Goal: Information Seeking & Learning: Learn about a topic

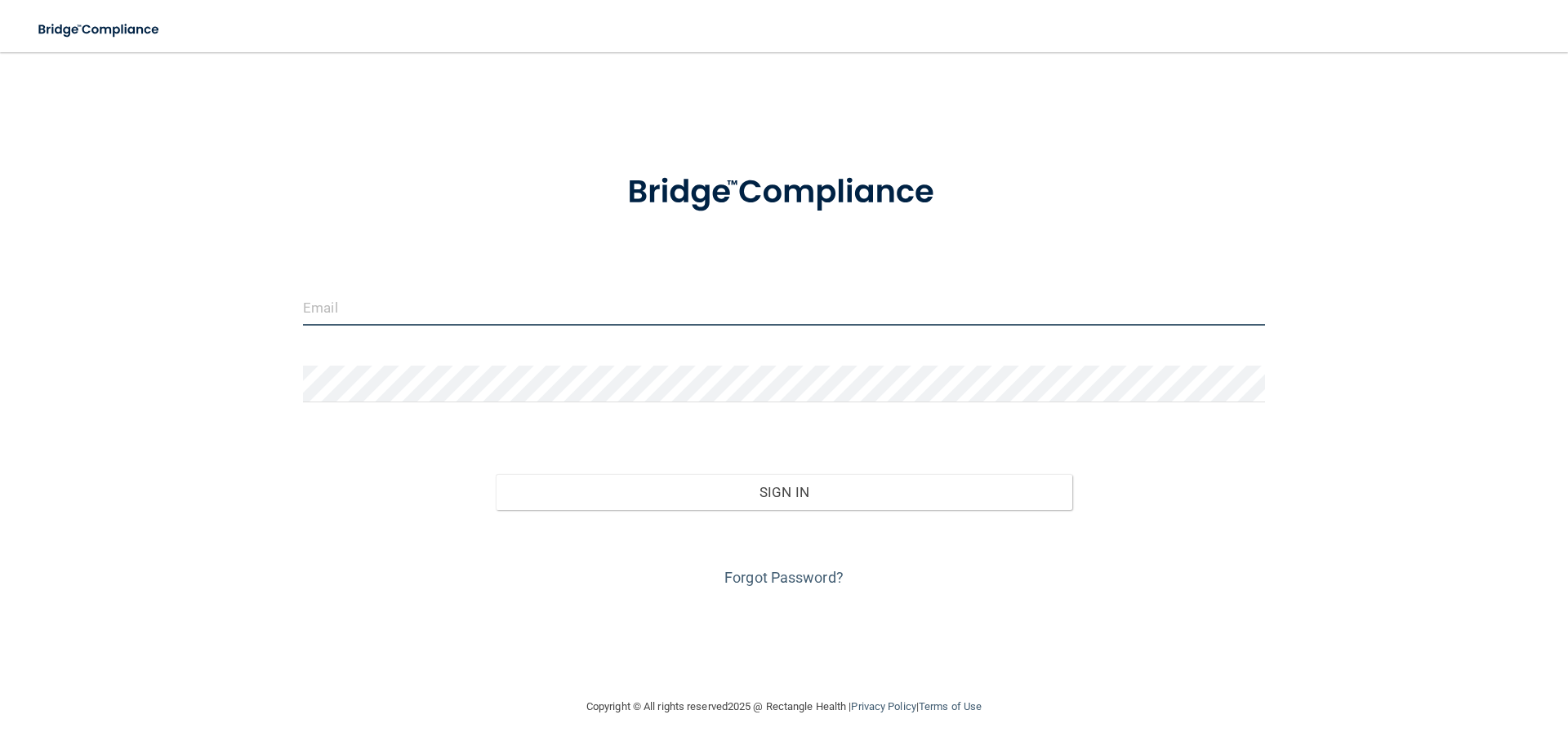
click at [327, 312] on input "email" at bounding box center [784, 307] width 962 height 37
type input "[EMAIL_ADDRESS][DOMAIN_NAME]"
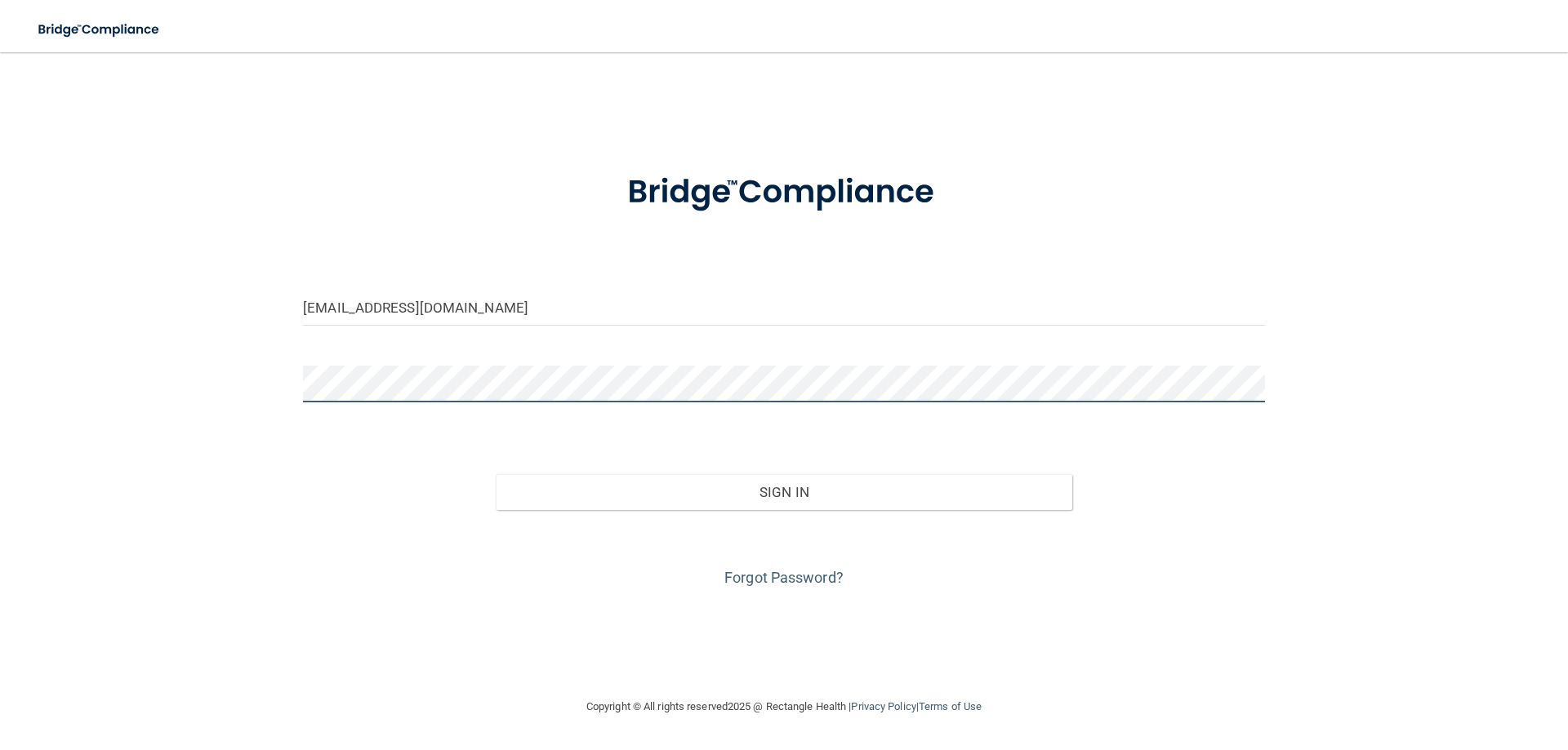
click at [496, 475] on button "Sign In" at bounding box center [784, 492] width 578 height 36
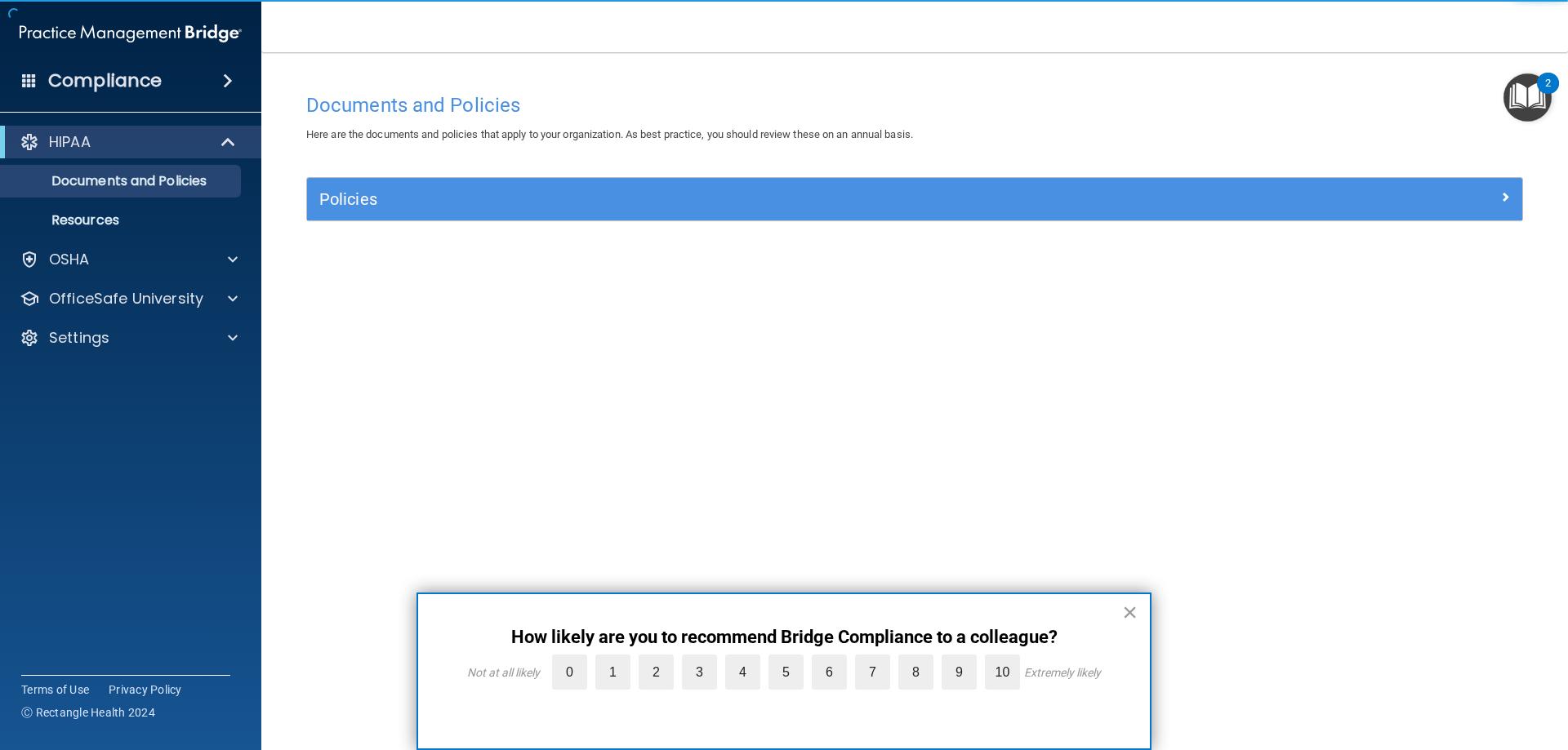
click at [1133, 608] on button "×" at bounding box center [1130, 612] width 16 height 26
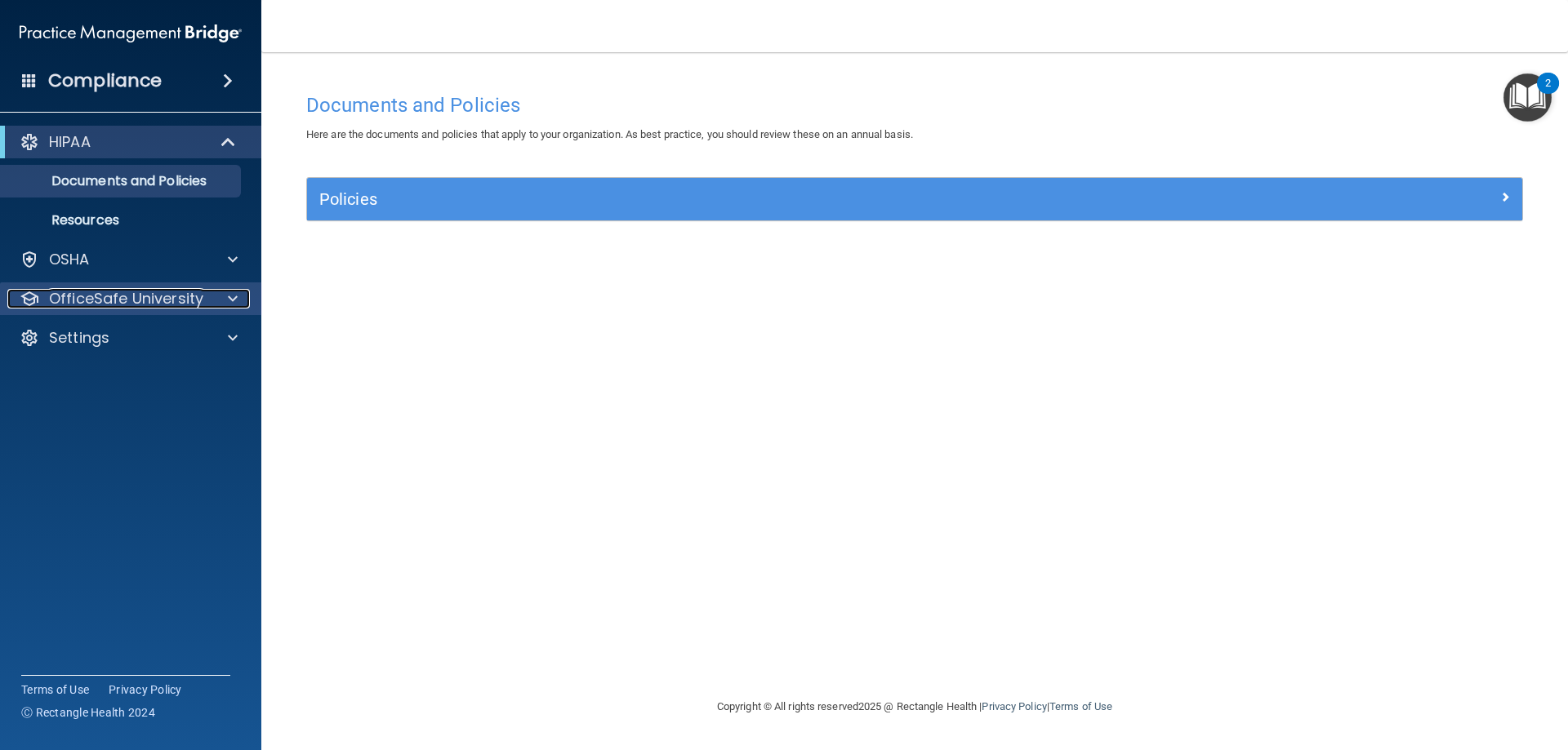
click at [222, 299] on div at bounding box center [230, 299] width 41 height 20
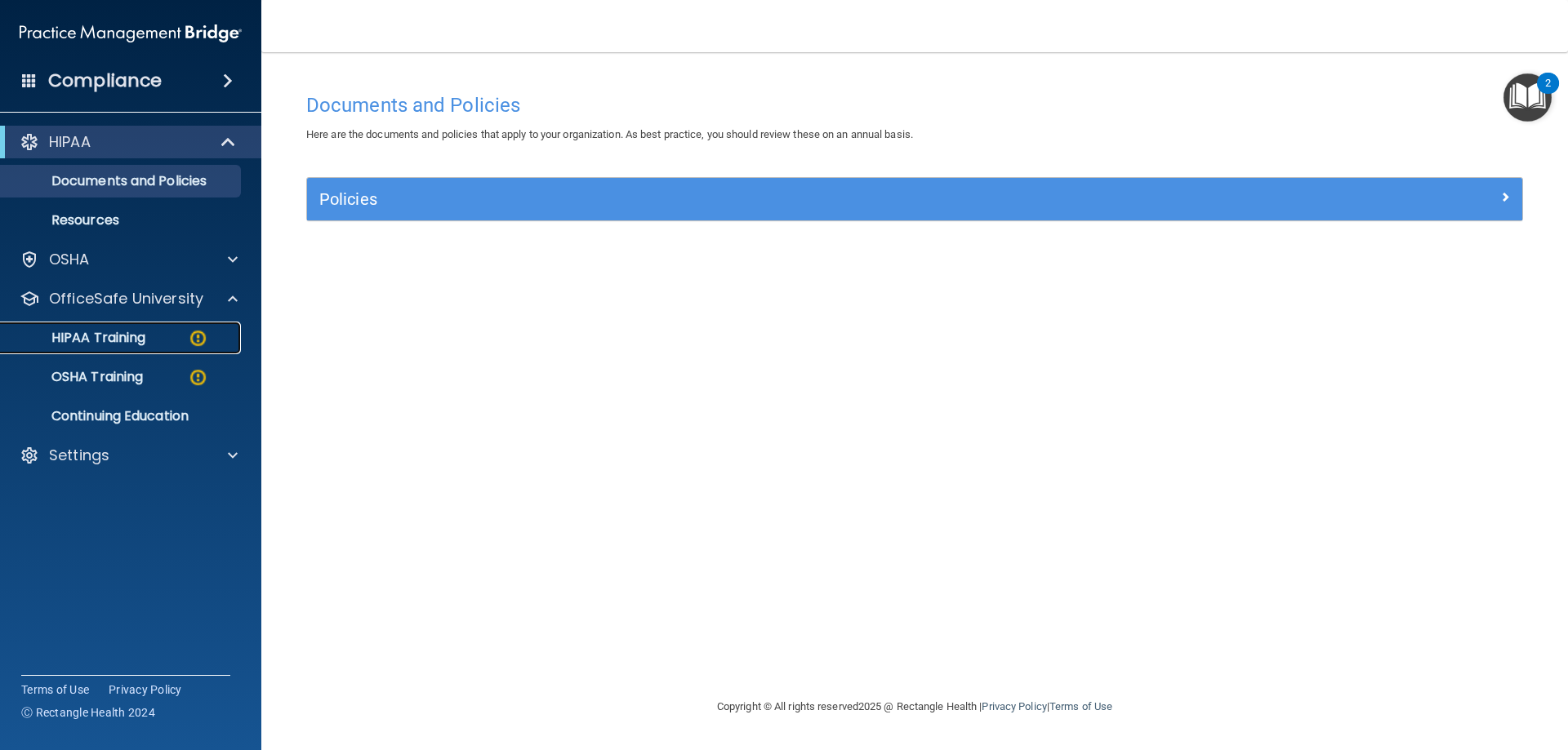
click at [91, 352] on link "HIPAA Training" at bounding box center [112, 338] width 258 height 32
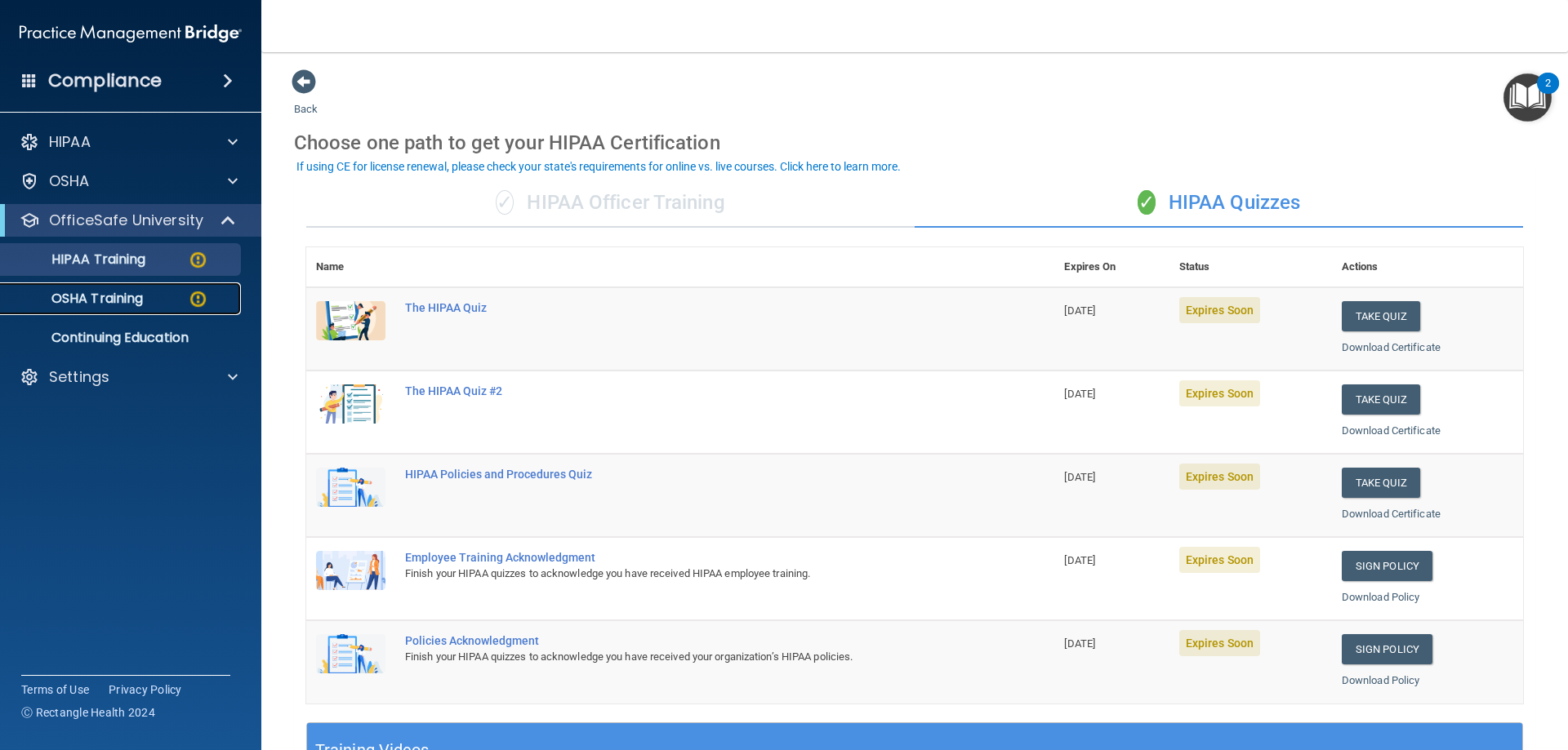
click at [121, 298] on p "OSHA Training" at bounding box center [76, 299] width 132 height 17
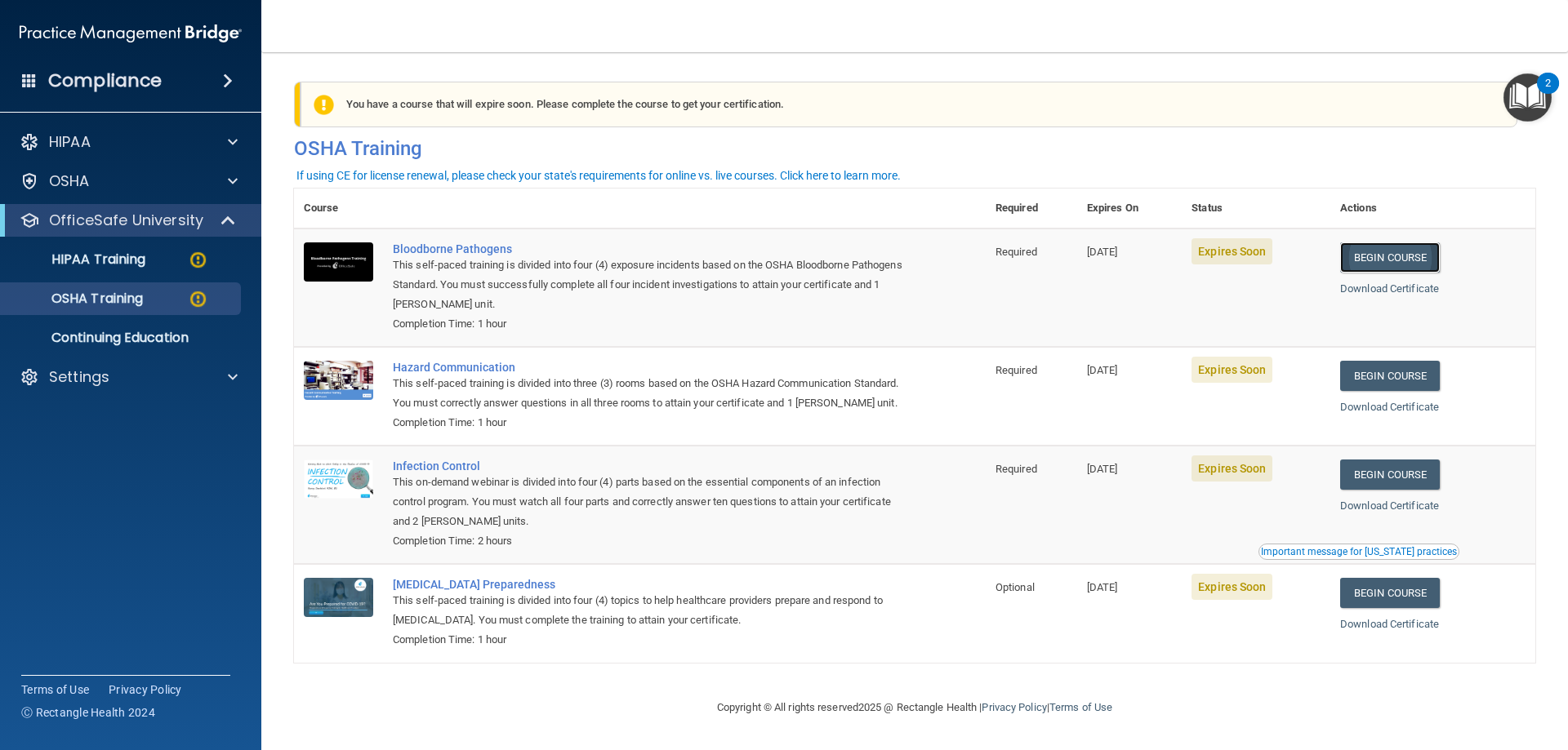
click at [1410, 259] on link "Begin Course" at bounding box center [1390, 258] width 100 height 30
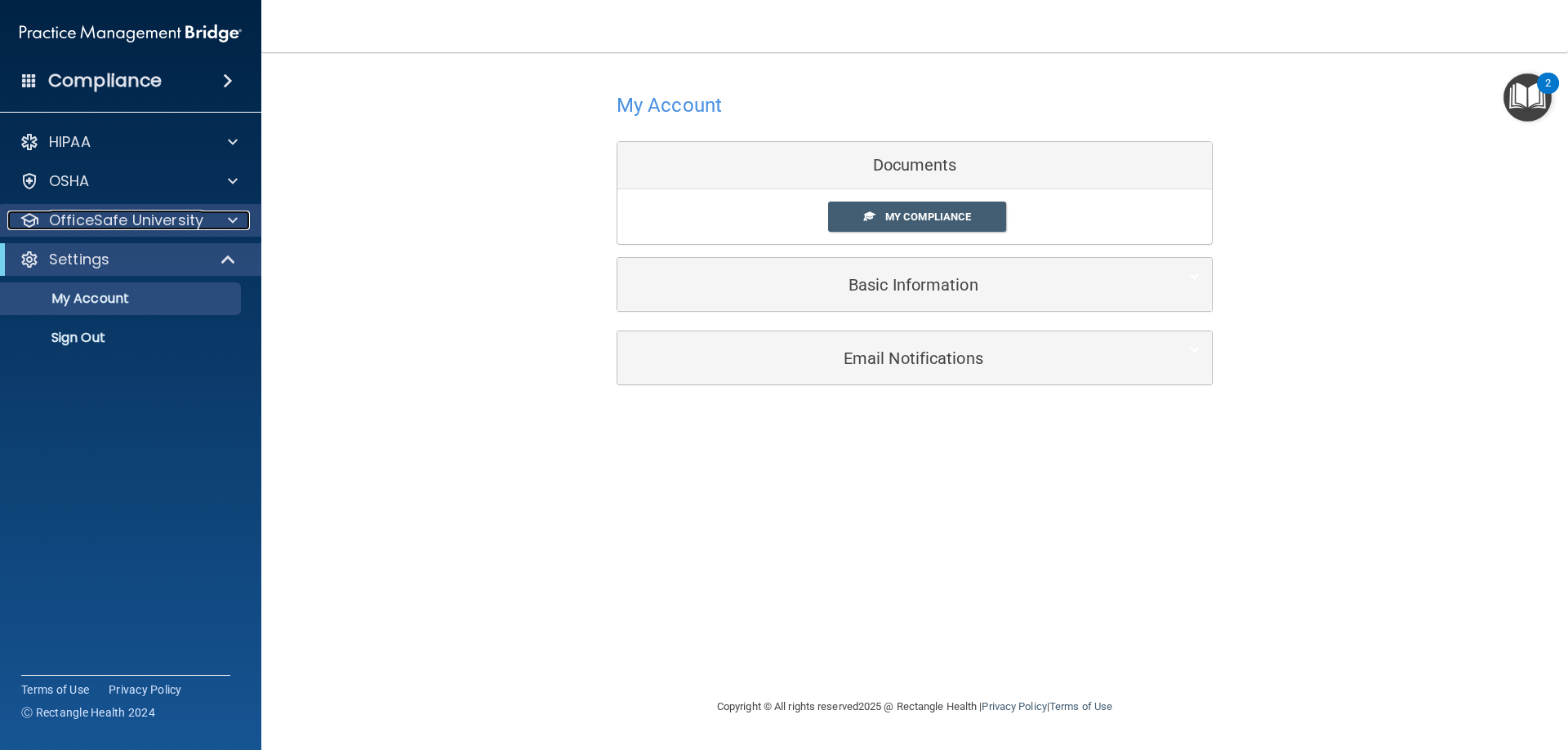
click at [244, 213] on div at bounding box center [230, 220] width 41 height 20
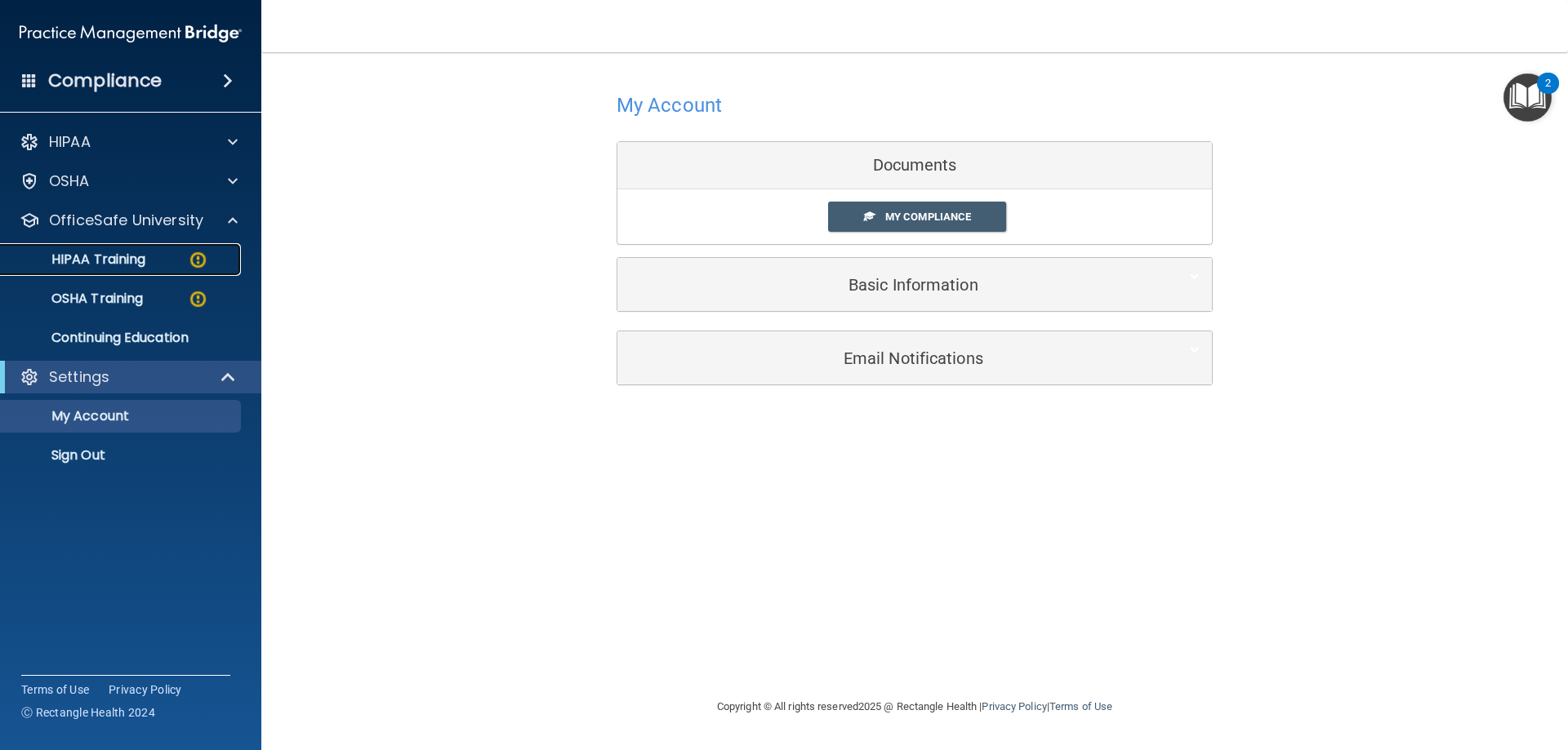
click at [152, 256] on div "HIPAA Training" at bounding box center [122, 259] width 223 height 17
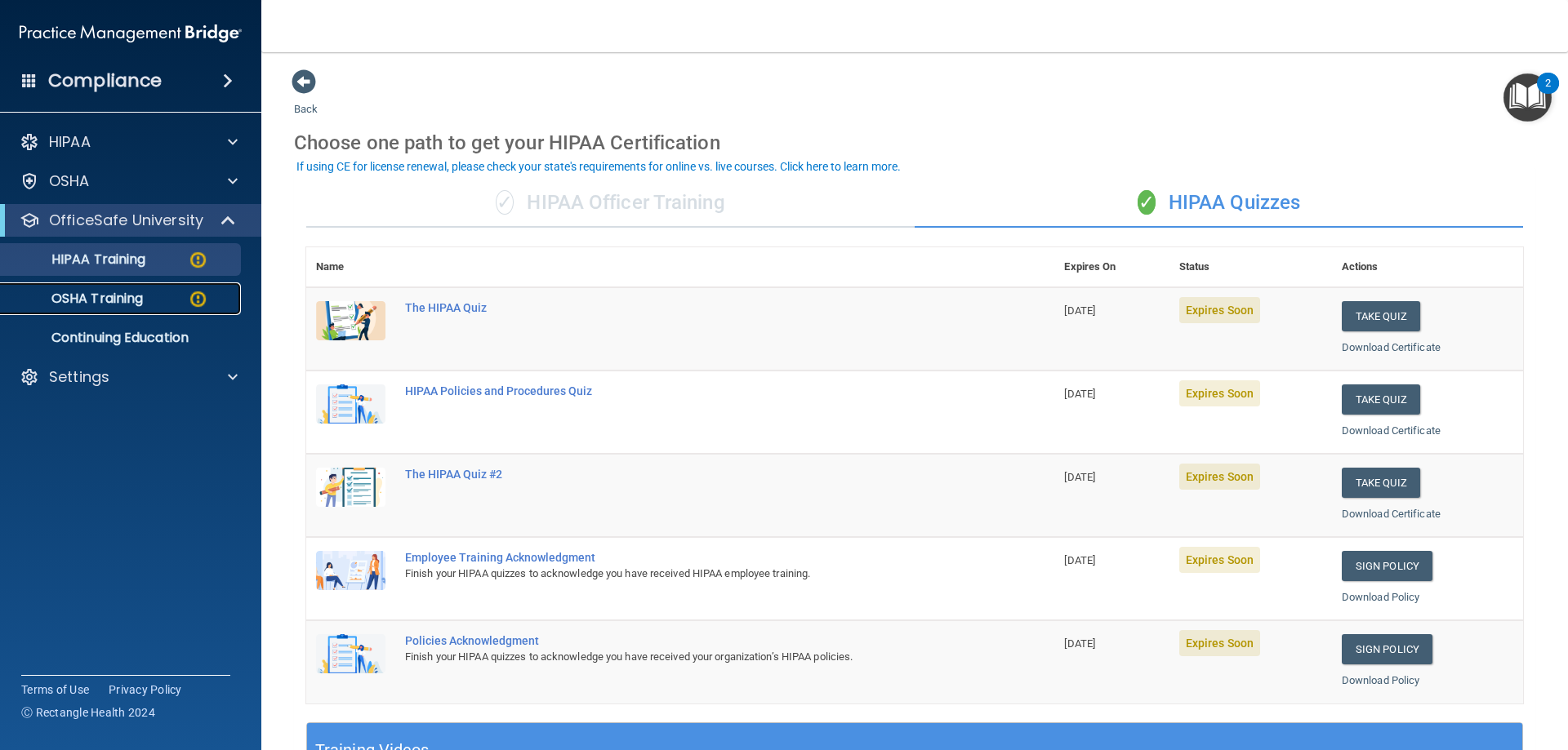
click at [162, 307] on link "OSHA Training" at bounding box center [112, 299] width 258 height 32
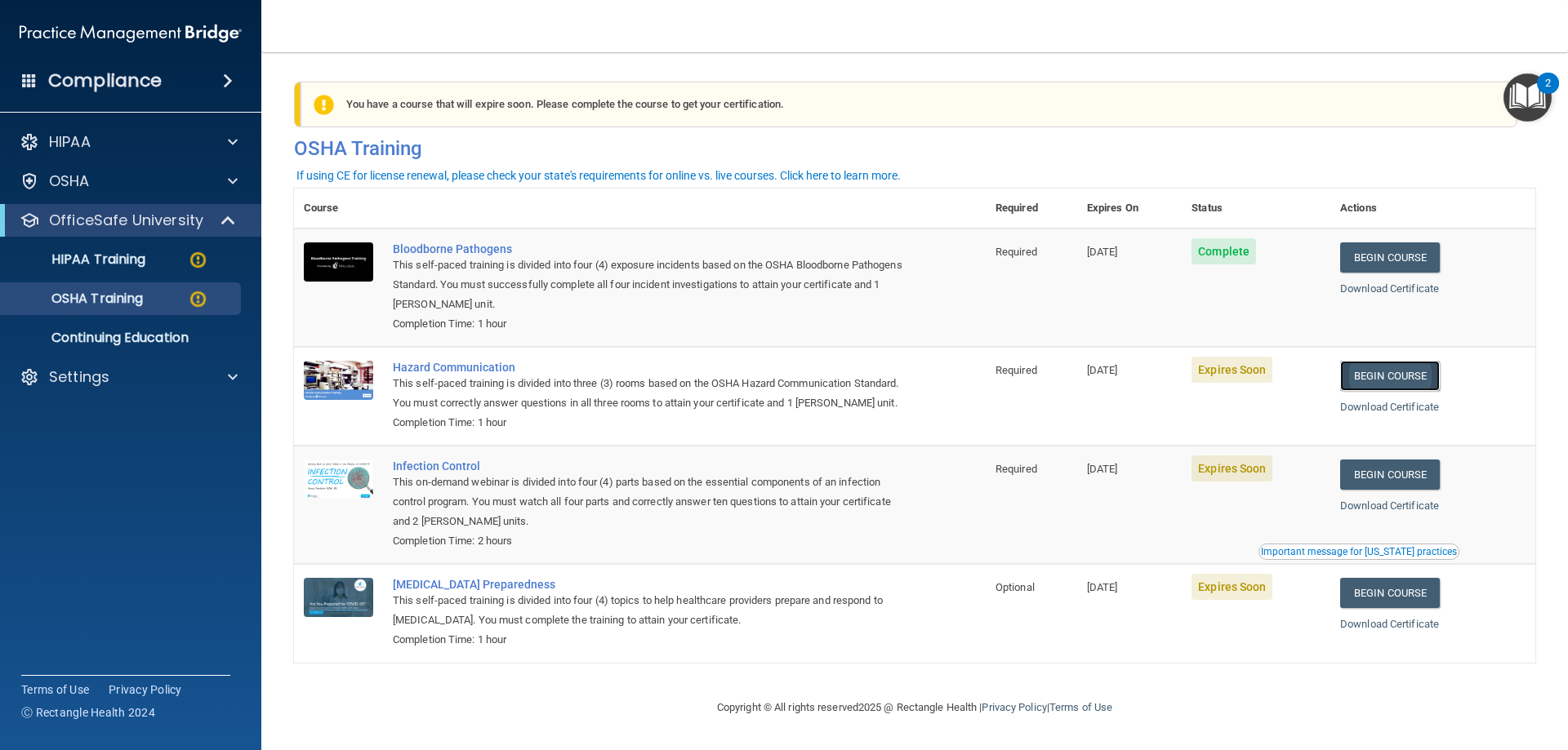
click at [1416, 371] on link "Begin Course" at bounding box center [1390, 376] width 100 height 30
